Goal: Task Accomplishment & Management: Manage account settings

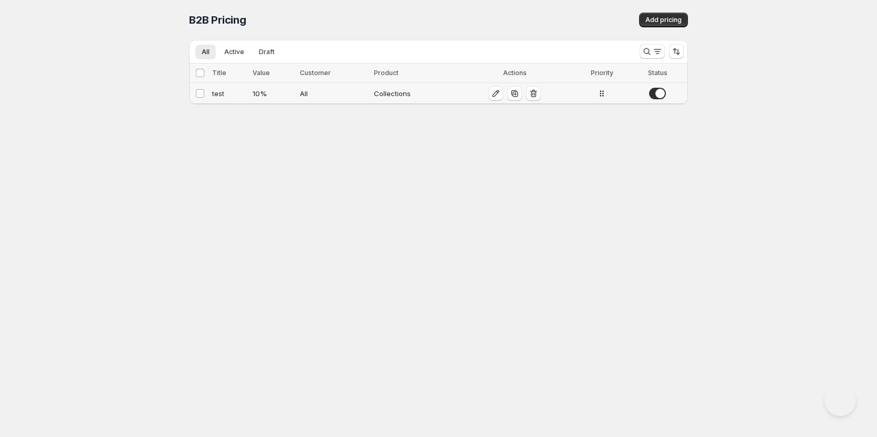
click at [268, 97] on div "10 %" at bounding box center [273, 93] width 40 height 11
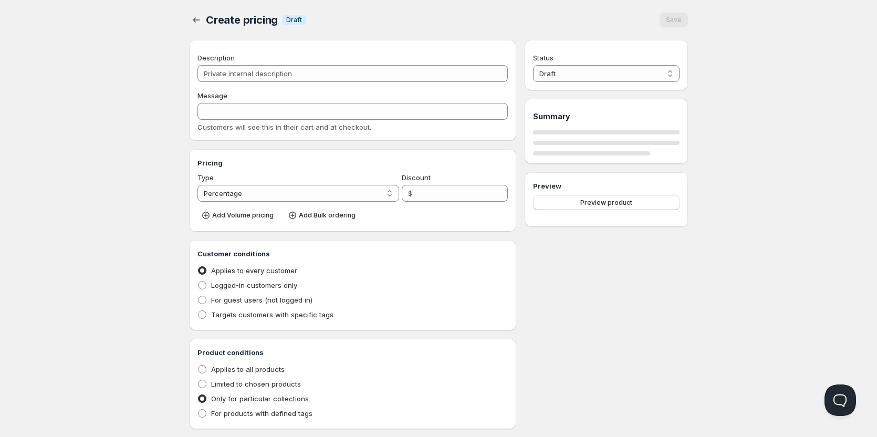
type input "test"
type input "Enjoy 10% Off – Just for You!"
type input "10"
radio input "true"
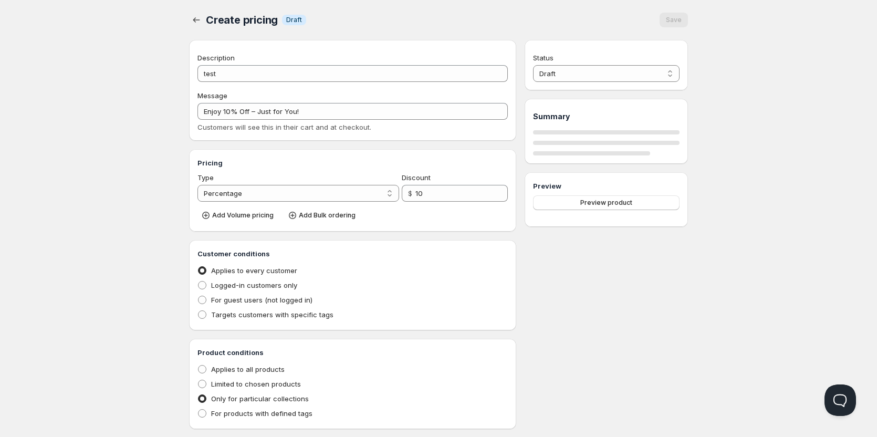
select select "1"
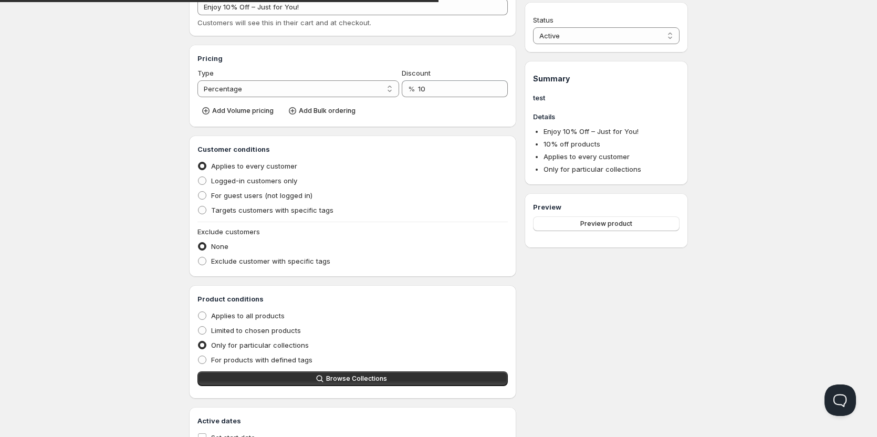
scroll to position [105, 0]
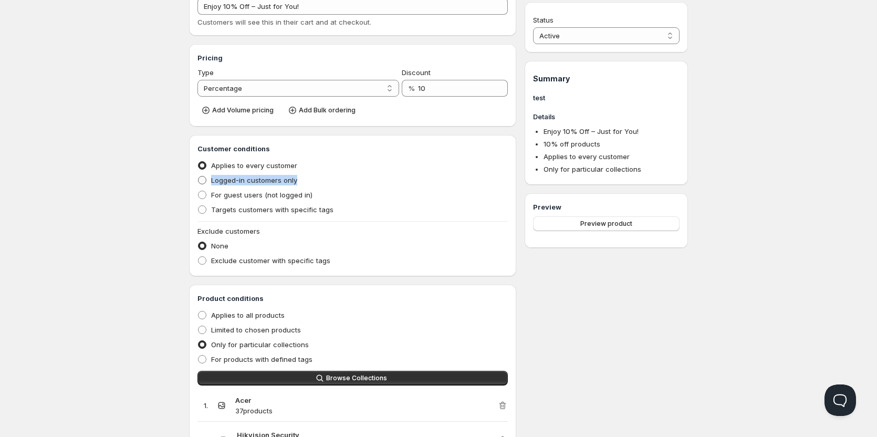
drag, startPoint x: 298, startPoint y: 178, endPoint x: 210, endPoint y: 178, distance: 87.7
click at [210, 178] on div "Logged-in customers only" at bounding box center [353, 180] width 310 height 15
copy span "Logged-in customers only"
click at [270, 196] on span "For guest users (not logged in)" at bounding box center [261, 195] width 101 height 8
click at [199, 191] on input "For guest users (not logged in)" at bounding box center [198, 191] width 1 height 1
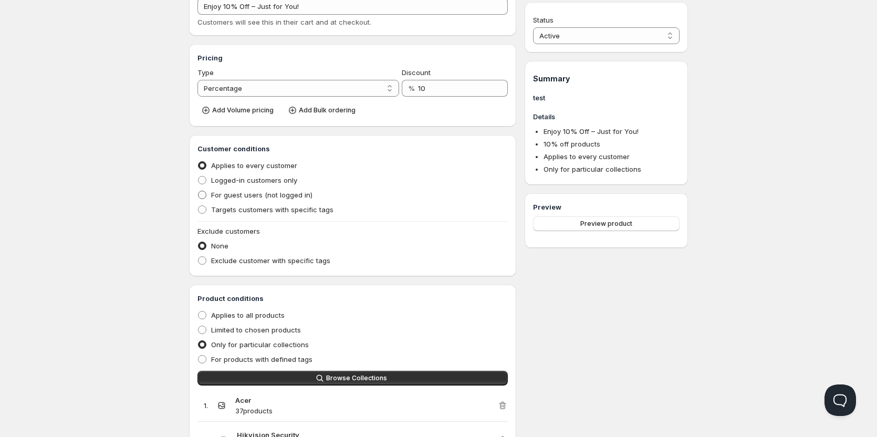
radio input "true"
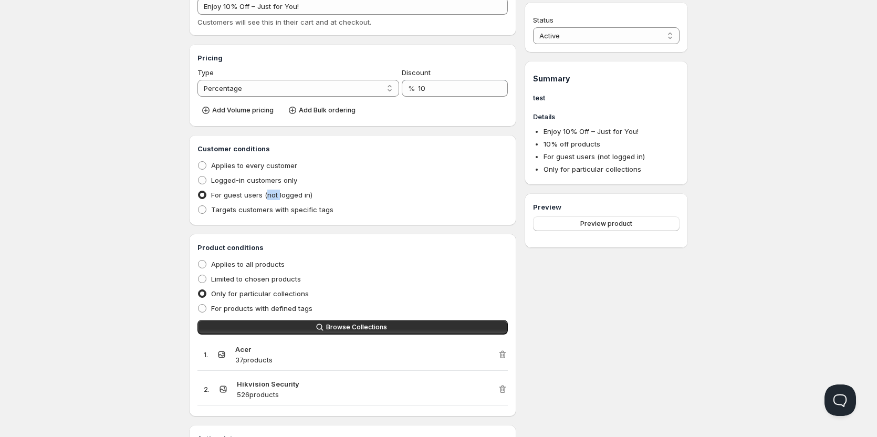
click at [270, 196] on span "For guest users (not logged in)" at bounding box center [261, 195] width 101 height 8
click at [199, 191] on input "For guest users (not logged in)" at bounding box center [198, 191] width 1 height 1
drag, startPoint x: 326, startPoint y: 195, endPoint x: 213, endPoint y: 196, distance: 113.5
click at [213, 196] on div "For guest users (not logged in)" at bounding box center [353, 195] width 310 height 15
copy span "For guest users (not logged in)"
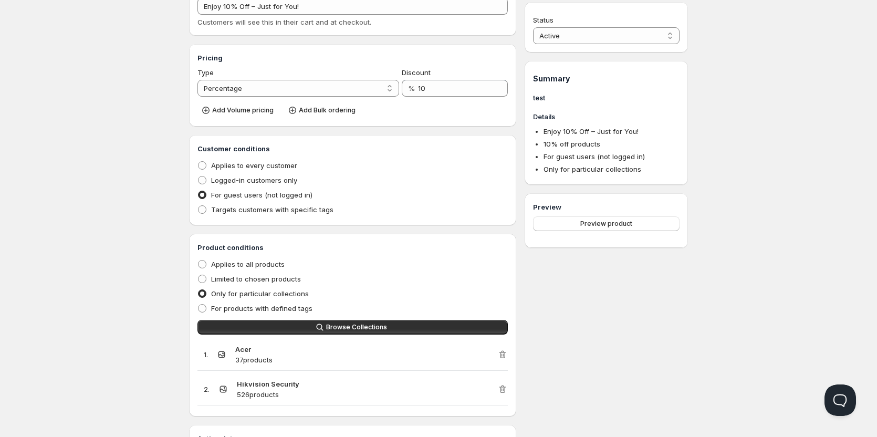
click at [375, 211] on div "Targets customers with specific tags" at bounding box center [353, 209] width 310 height 15
drag, startPoint x: 338, startPoint y: 213, endPoint x: 210, endPoint y: 211, distance: 128.2
click at [210, 211] on div "Targets customers with specific tags" at bounding box center [353, 209] width 310 height 15
copy span "Targets customers with specific tags"
